Goal: Information Seeking & Learning: Find specific fact

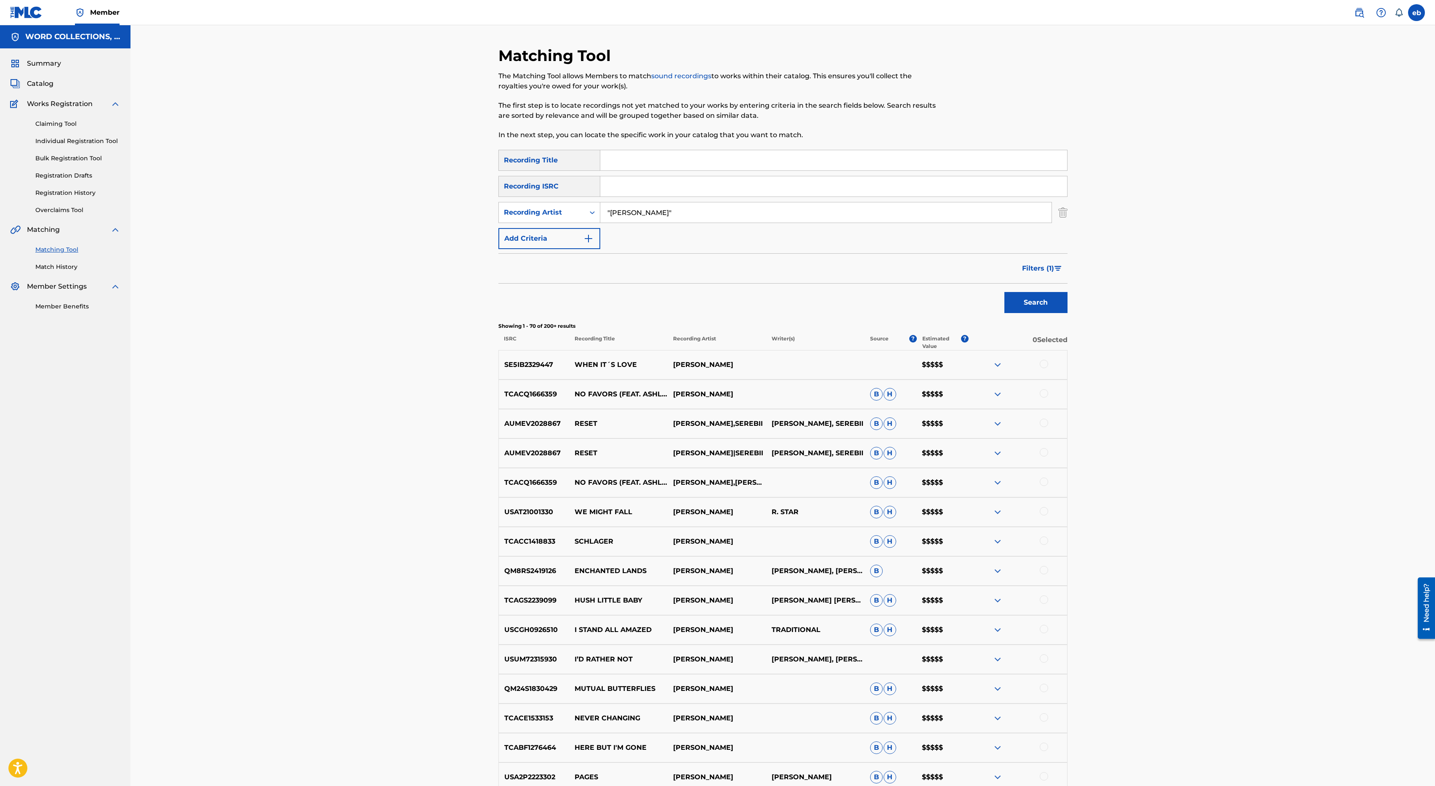
click at [756, 387] on div "TCACQ1666359 NO FAVORS (FEAT. ASHLEYSMASHLAAY & [PERSON_NAME]) [PERSON_NAME] [P…" at bounding box center [782, 394] width 569 height 29
click at [647, 157] on input "Search Form" at bounding box center [833, 160] width 467 height 20
paste input "BARBIE AND [PERSON_NAME]"
type input "BARBIE AND [PERSON_NAME]"
click at [666, 212] on input ""[PERSON_NAME]"" at bounding box center [825, 212] width 451 height 20
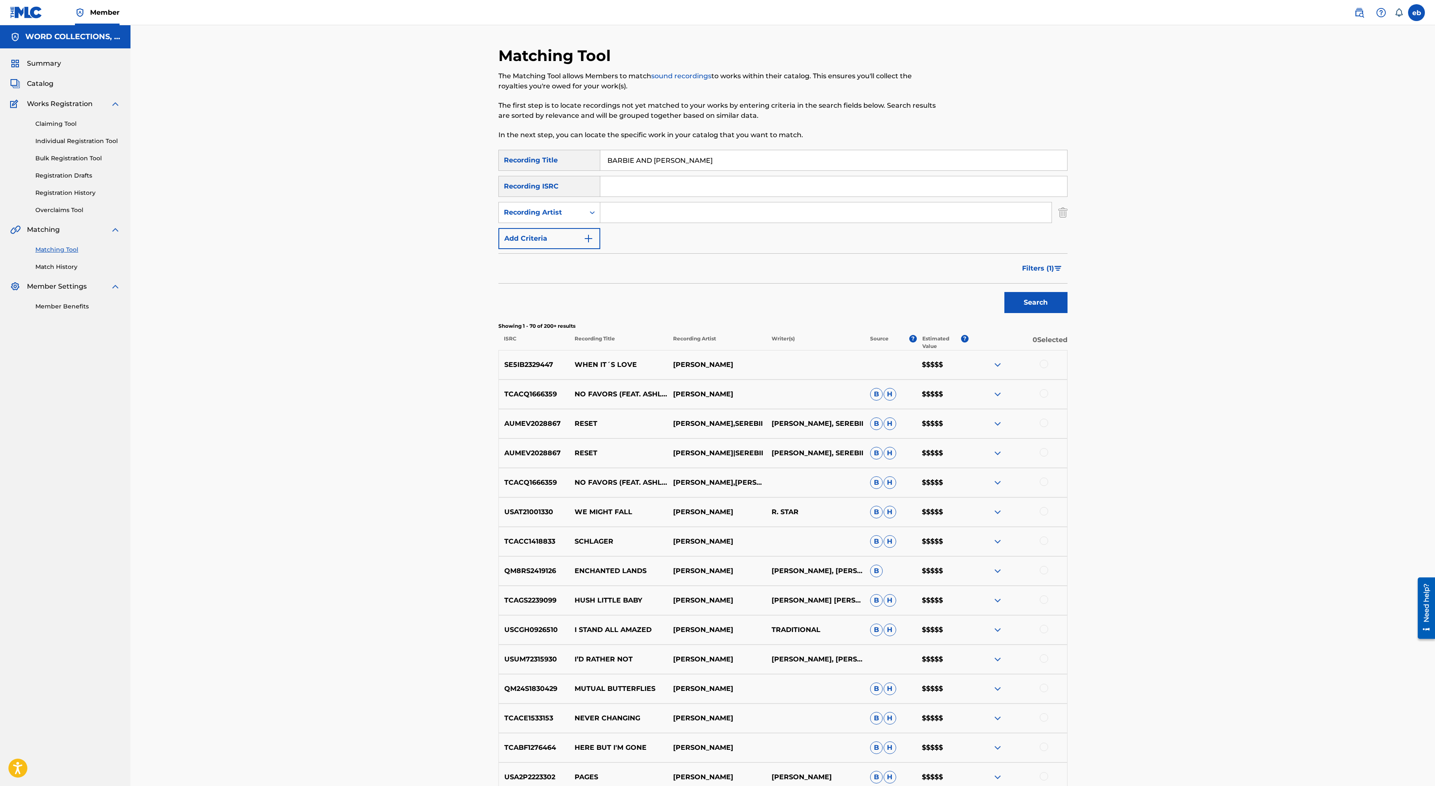
click at [1004, 292] on button "Search" at bounding box center [1035, 302] width 63 height 21
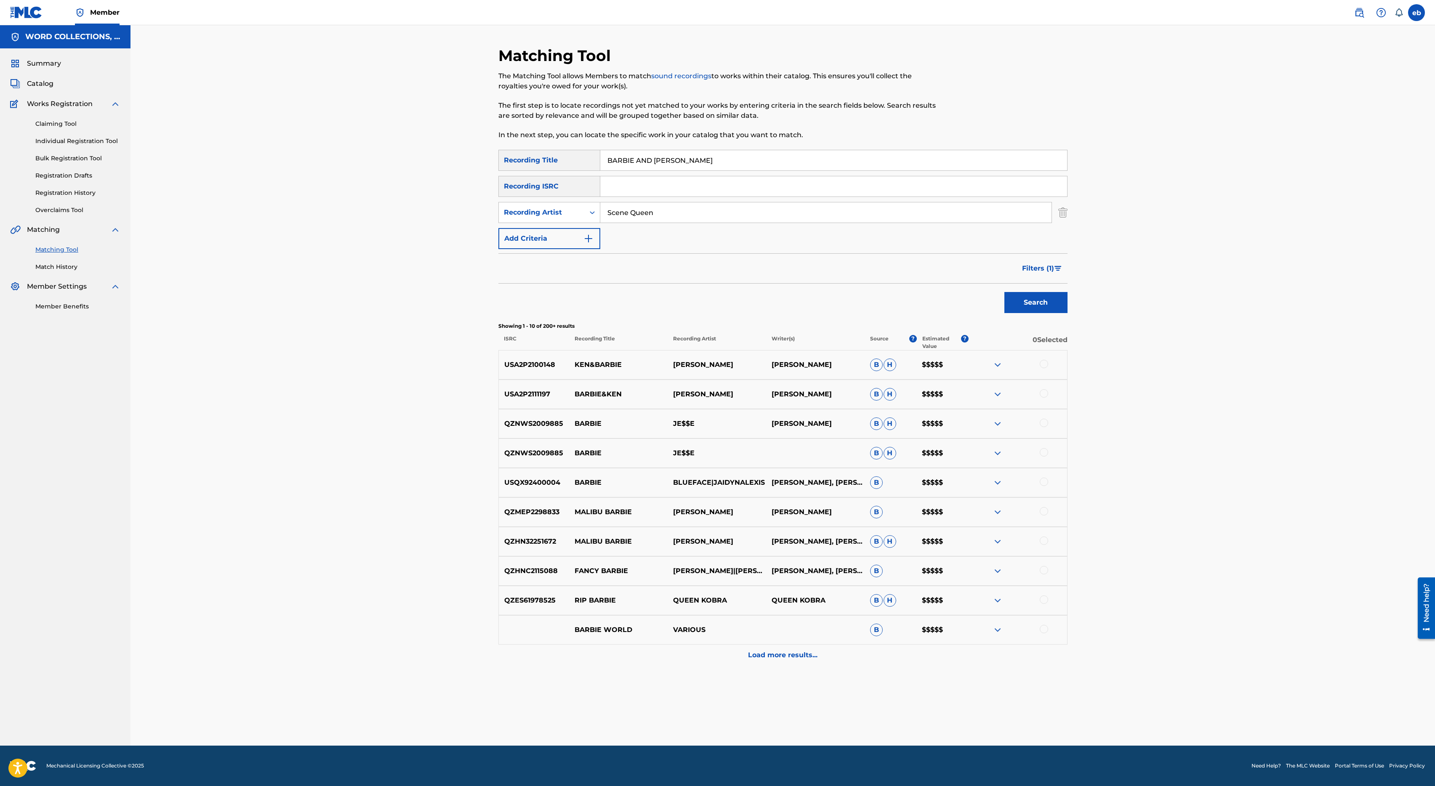
type input "Scene Queen"
click at [1004, 292] on button "Search" at bounding box center [1035, 302] width 63 height 21
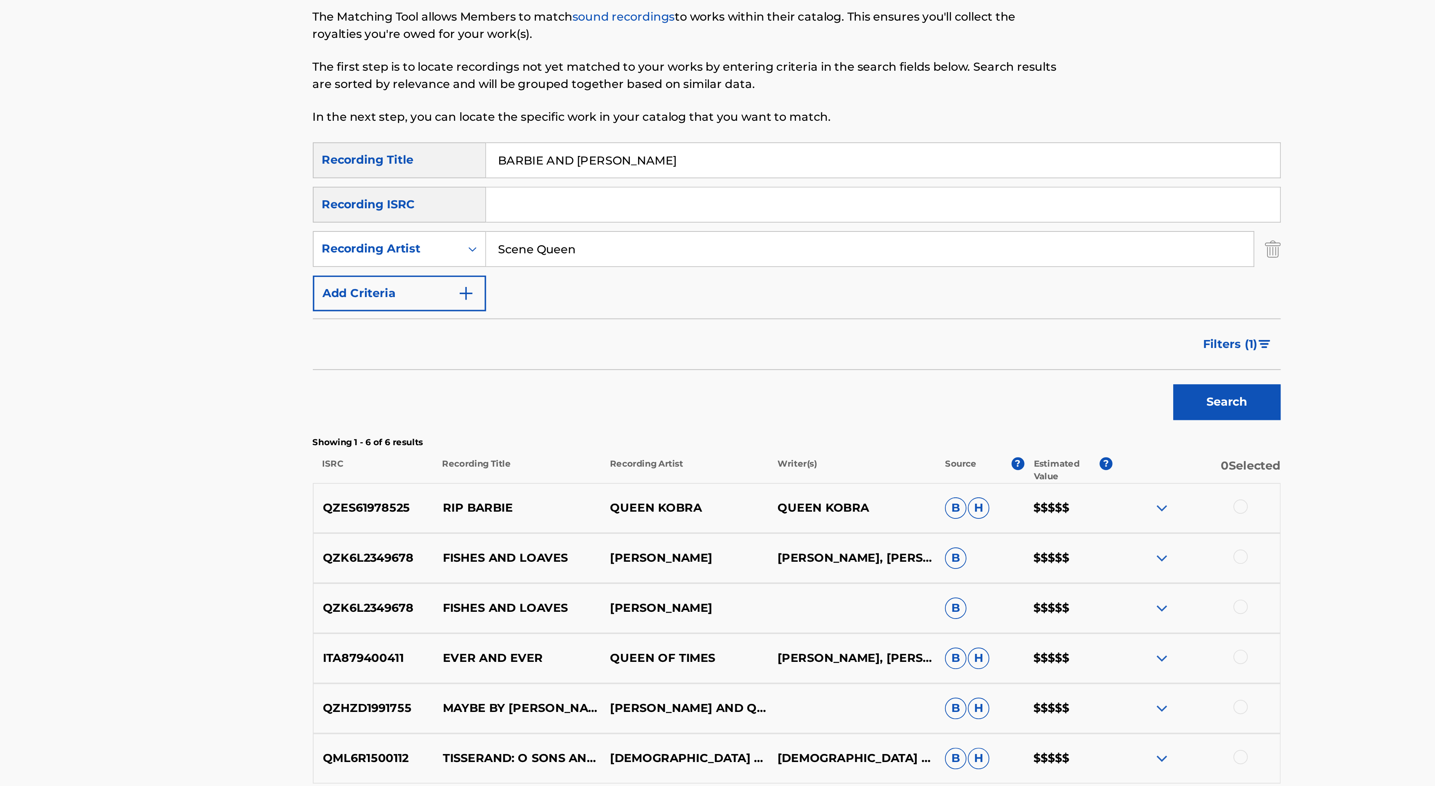
click at [569, 166] on div "Recording Title" at bounding box center [549, 160] width 102 height 21
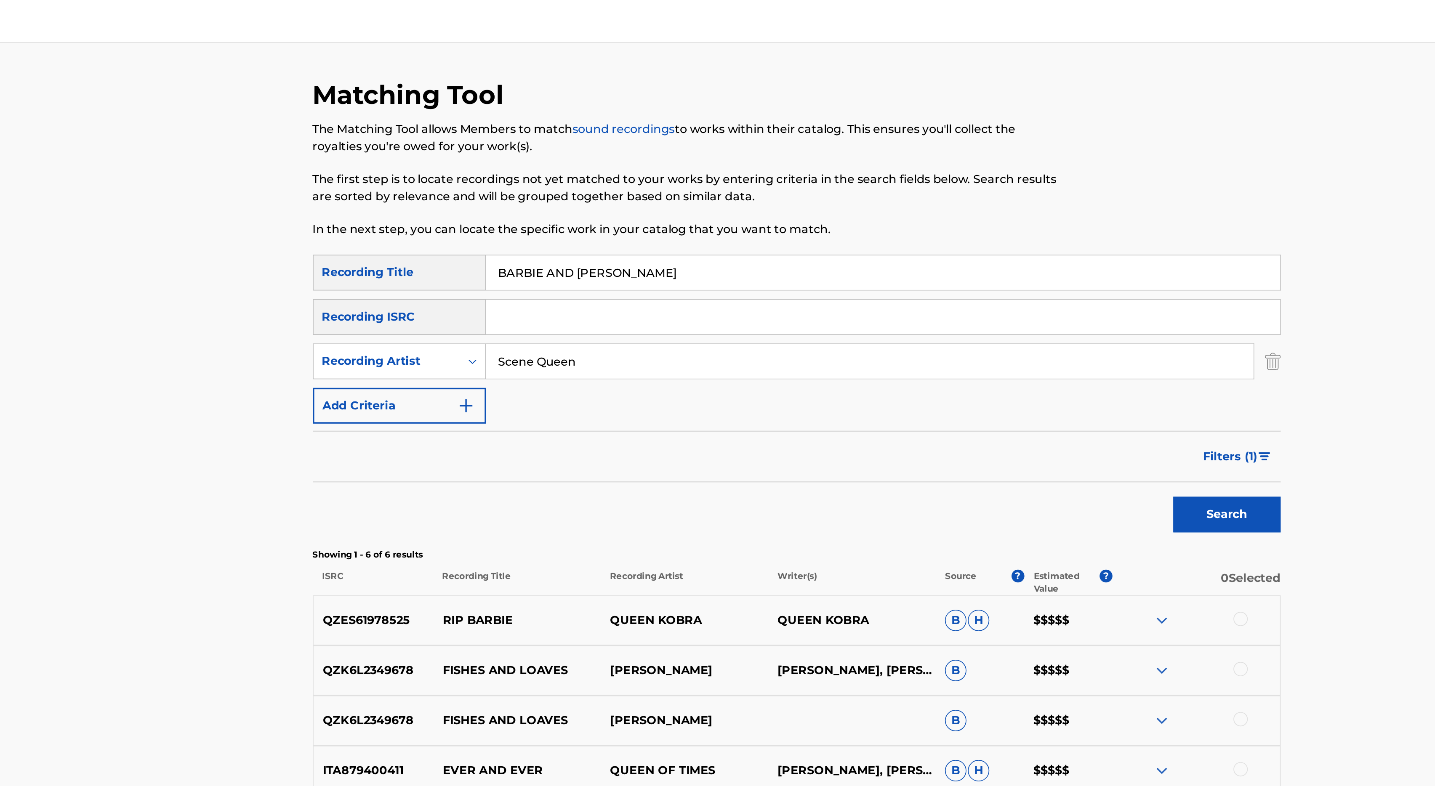
click at [680, 153] on input "BARBIE AND [PERSON_NAME]" at bounding box center [833, 160] width 467 height 20
click at [641, 216] on input "Scene Queen" at bounding box center [825, 212] width 451 height 20
click at [629, 189] on input "Search Form" at bounding box center [833, 186] width 467 height 20
paste input "USHR22215303"
type input "USHR22215303"
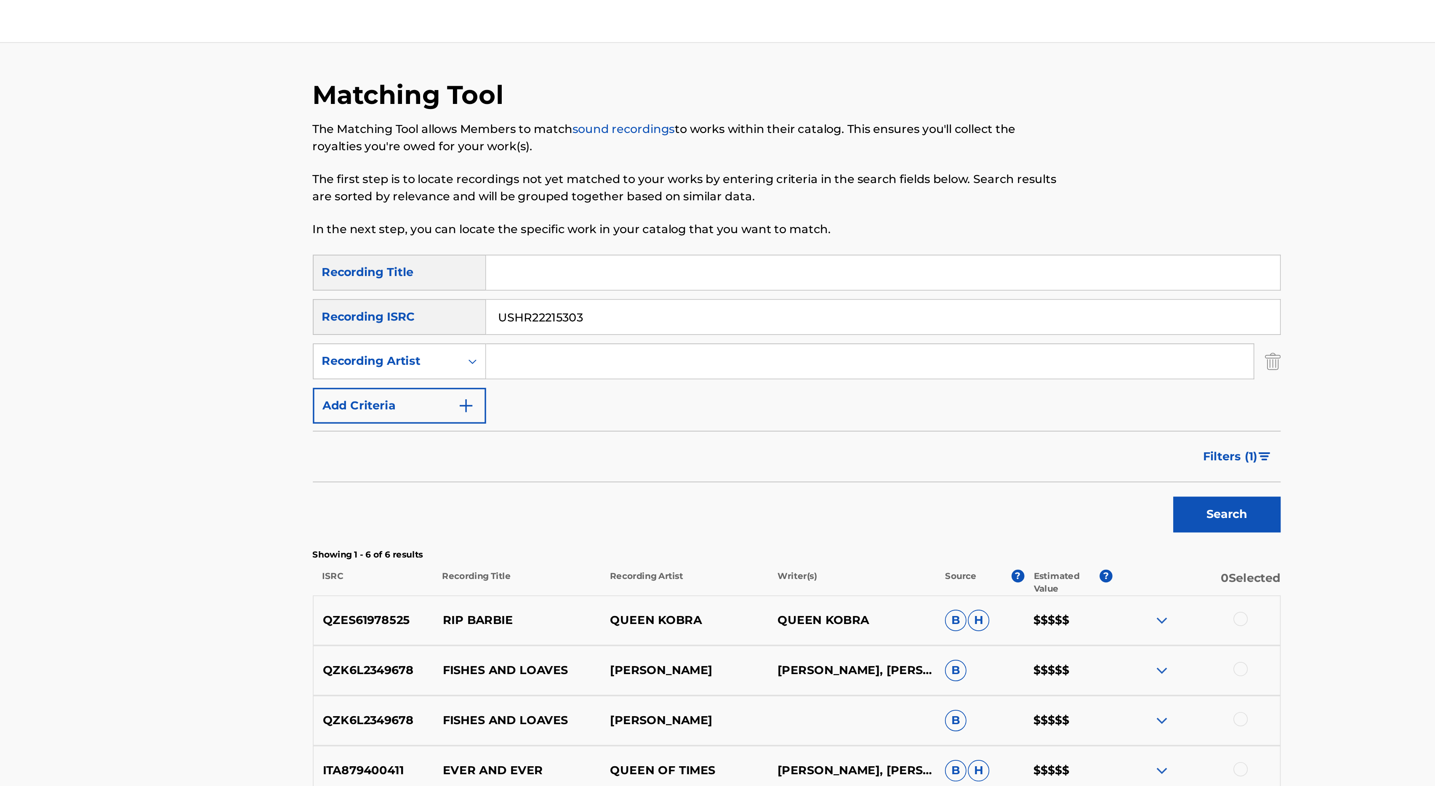
click at [1004, 292] on button "Search" at bounding box center [1035, 302] width 63 height 21
